Goal: Task Accomplishment & Management: Manage account settings

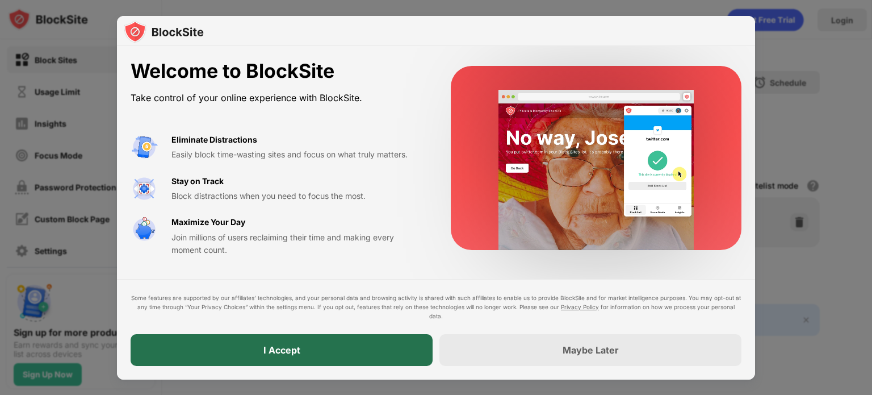
click at [327, 352] on div "I Accept" at bounding box center [282, 350] width 302 height 32
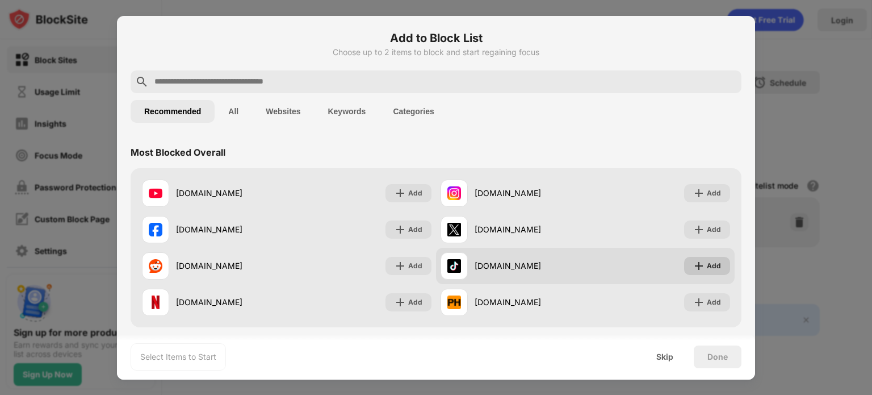
click at [693, 265] on img at bounding box center [698, 265] width 11 height 11
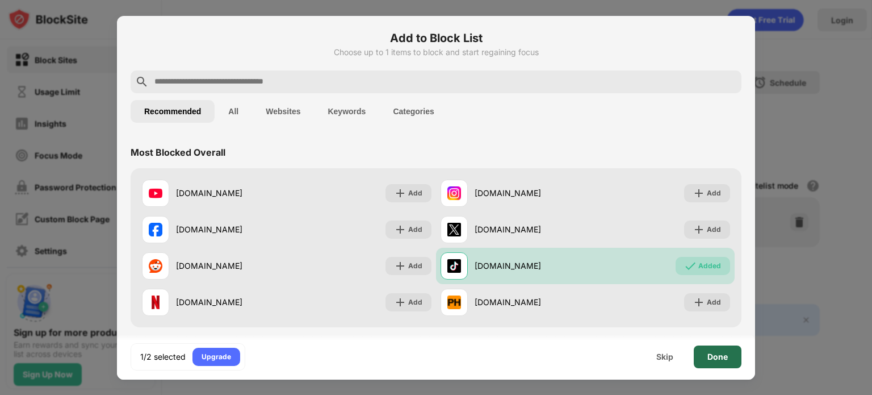
click at [718, 361] on div "Done" at bounding box center [718, 356] width 48 height 23
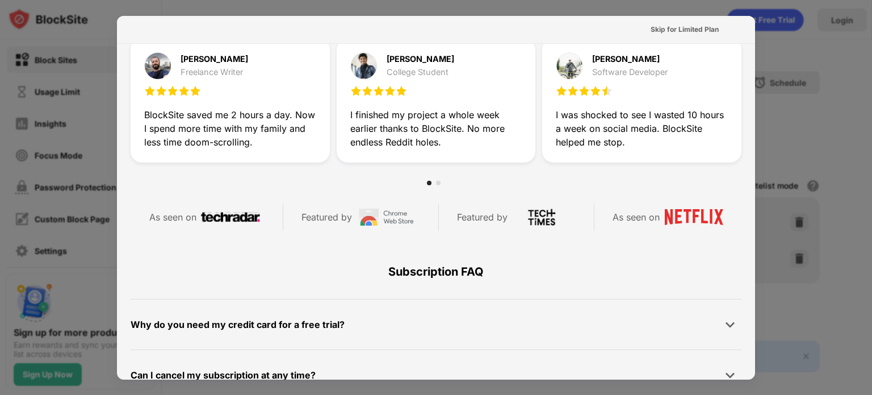
scroll to position [373, 0]
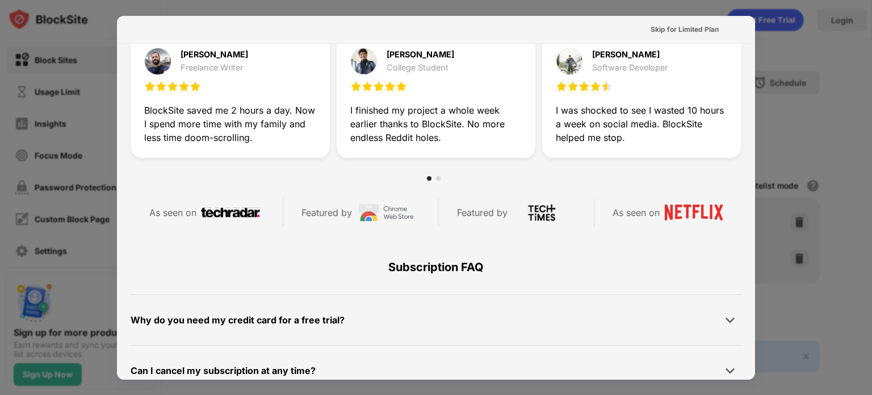
click at [50, 285] on div at bounding box center [436, 197] width 872 height 395
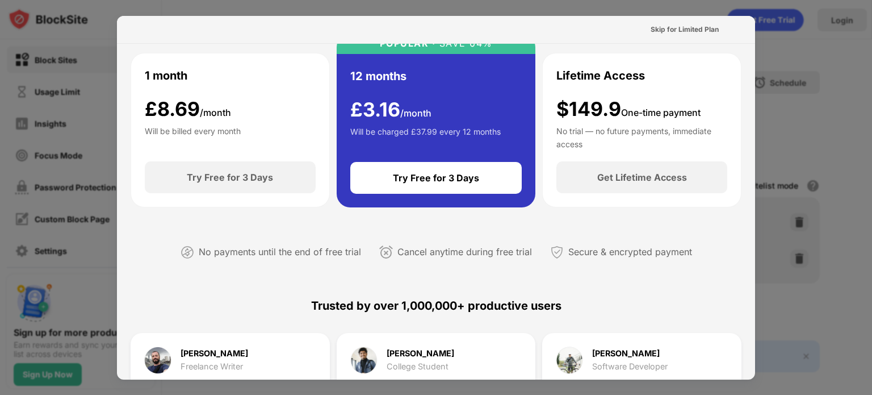
scroll to position [0, 0]
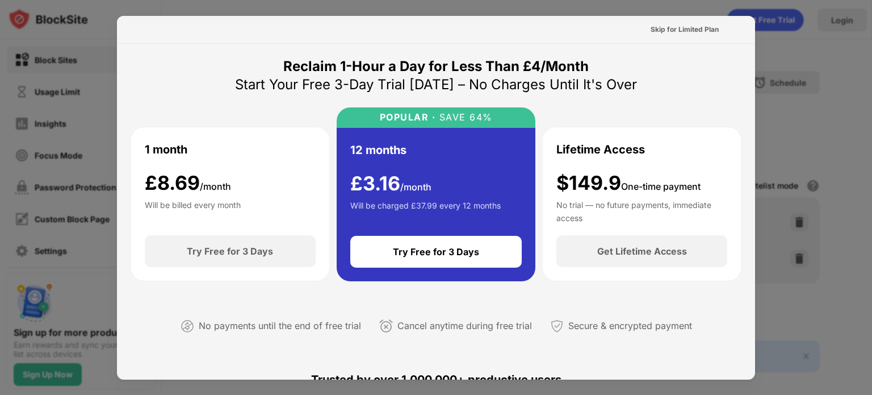
click at [813, 53] on div at bounding box center [436, 197] width 872 height 395
click at [709, 35] on div "Skip for Limited Plan" at bounding box center [685, 29] width 68 height 11
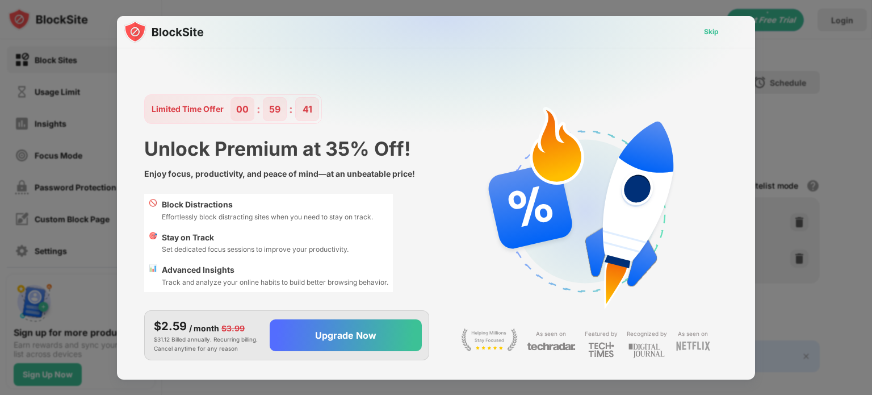
click at [709, 35] on div "Skip" at bounding box center [711, 31] width 15 height 11
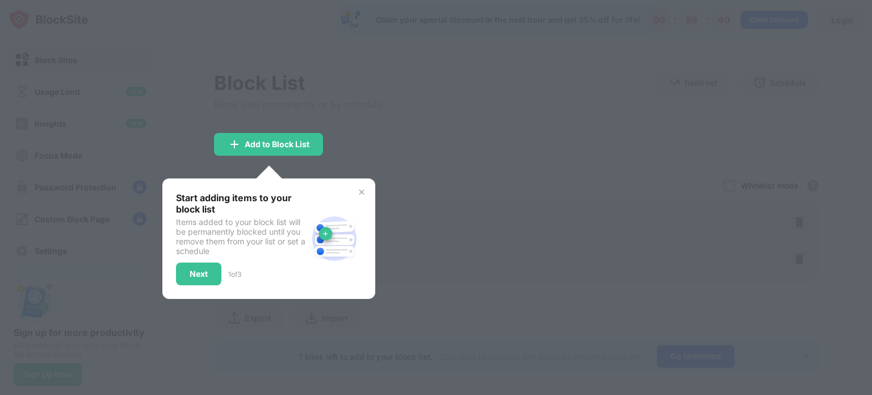
click at [524, 178] on div at bounding box center [436, 197] width 872 height 395
click at [364, 190] on img at bounding box center [361, 191] width 9 height 9
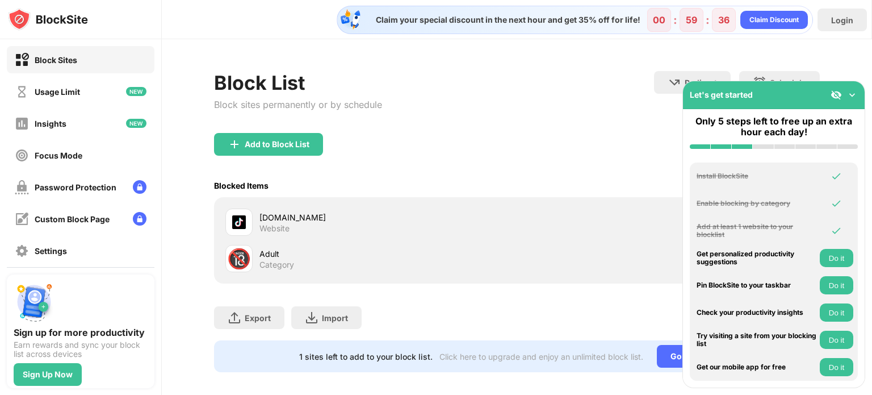
click at [853, 93] on img at bounding box center [852, 94] width 11 height 11
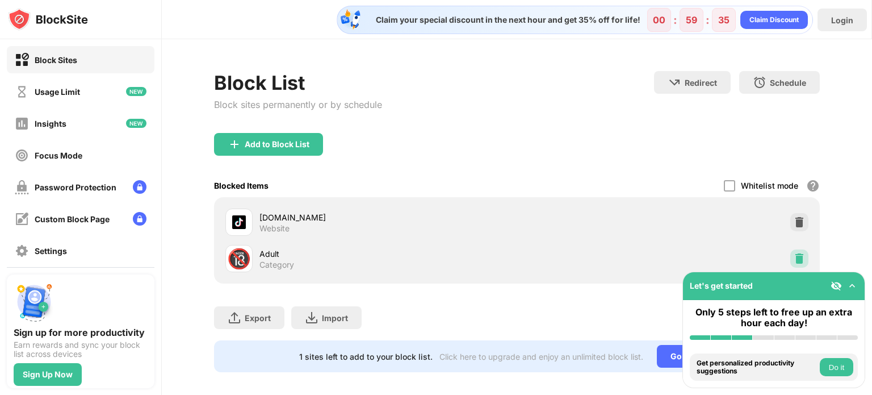
click at [794, 257] on img at bounding box center [799, 258] width 11 height 11
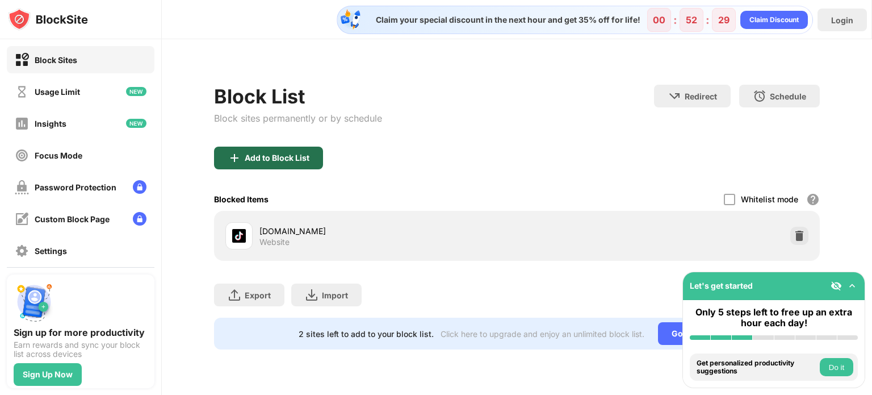
click at [248, 161] on div "Add to Block List" at bounding box center [277, 157] width 65 height 9
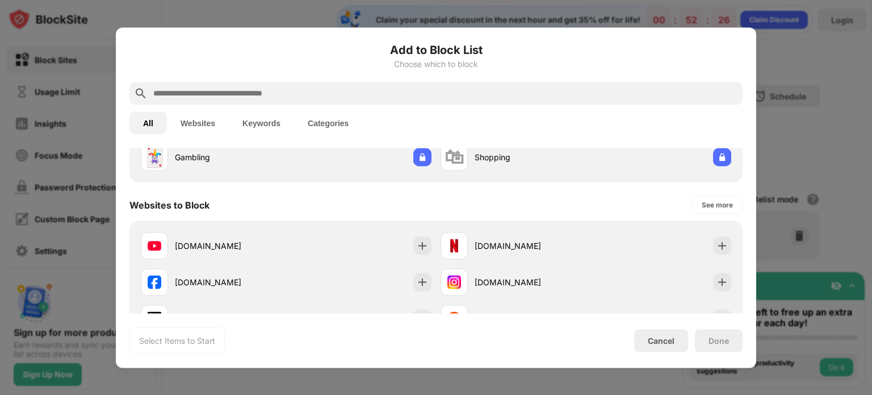
scroll to position [122, 0]
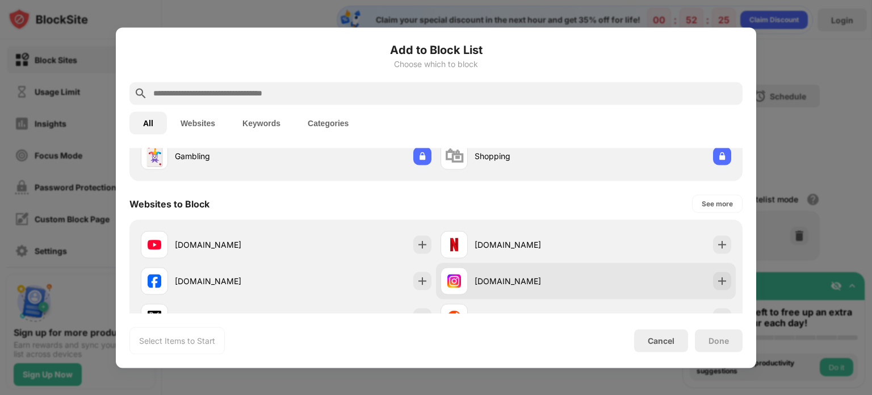
click at [532, 283] on div "instagram.com" at bounding box center [530, 281] width 111 height 12
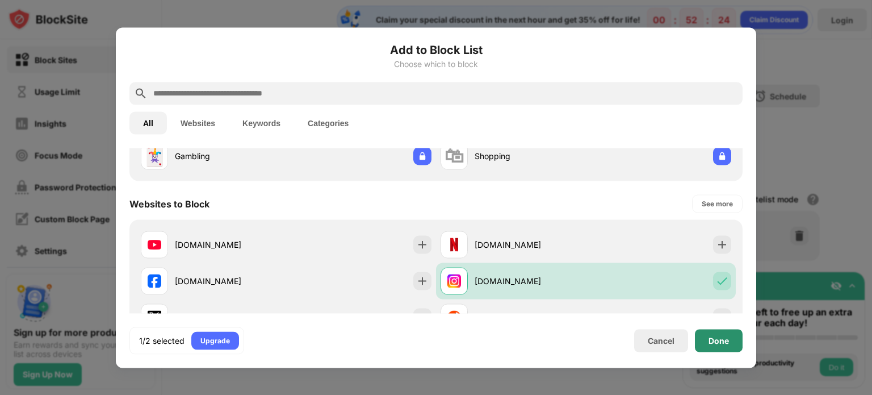
click at [713, 332] on div "Done" at bounding box center [719, 340] width 48 height 23
